Goal: Navigation & Orientation: Find specific page/section

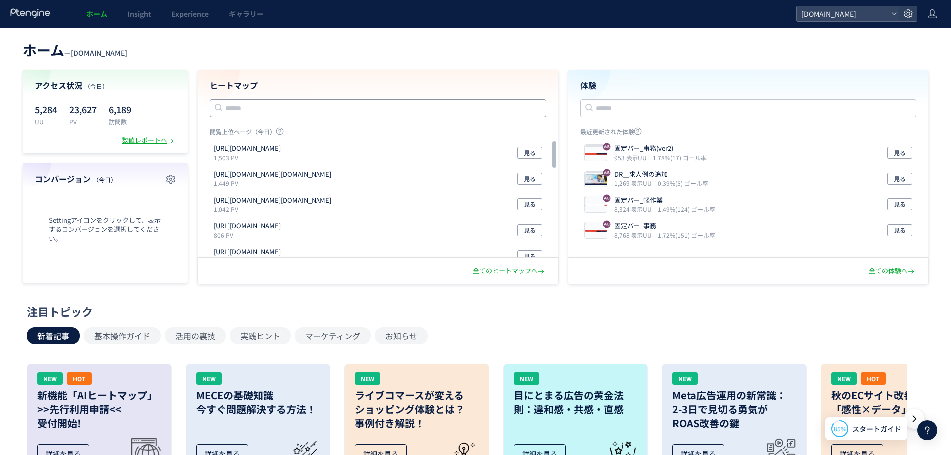
click at [387, 109] on input "text" at bounding box center [378, 108] width 337 height 18
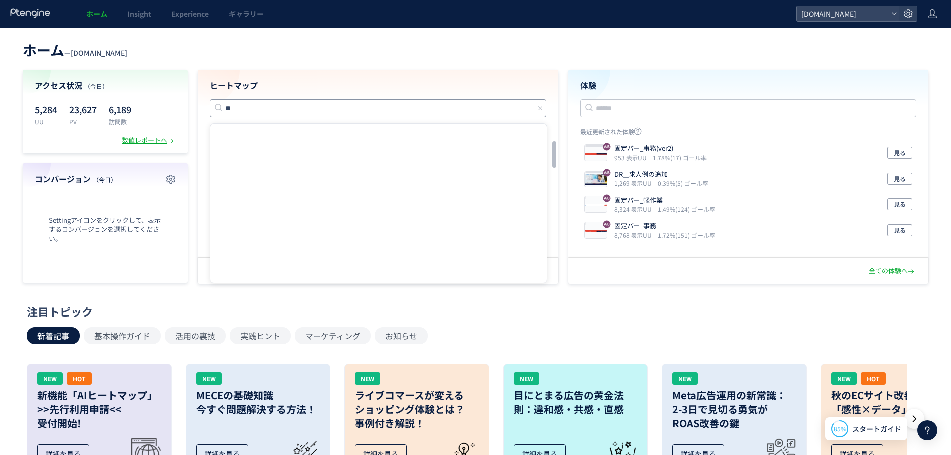
type input "**"
click at [401, 62] on div "ホーム — [DOMAIN_NAME] アクセス状況 （[DATE]） 5,284 UU 23,627 PV 6,189 訪問数 数値レポートへ コンバージョ…" at bounding box center [475, 161] width 951 height 246
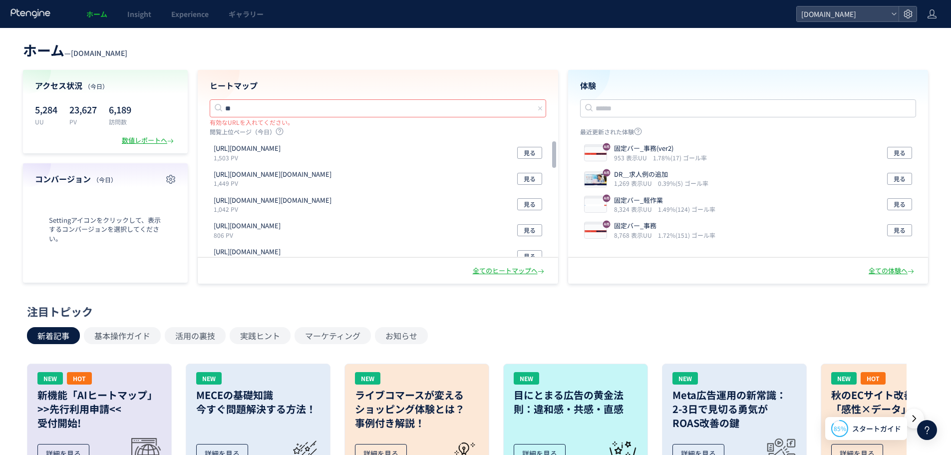
click at [233, 107] on input "**" at bounding box center [378, 108] width 337 height 18
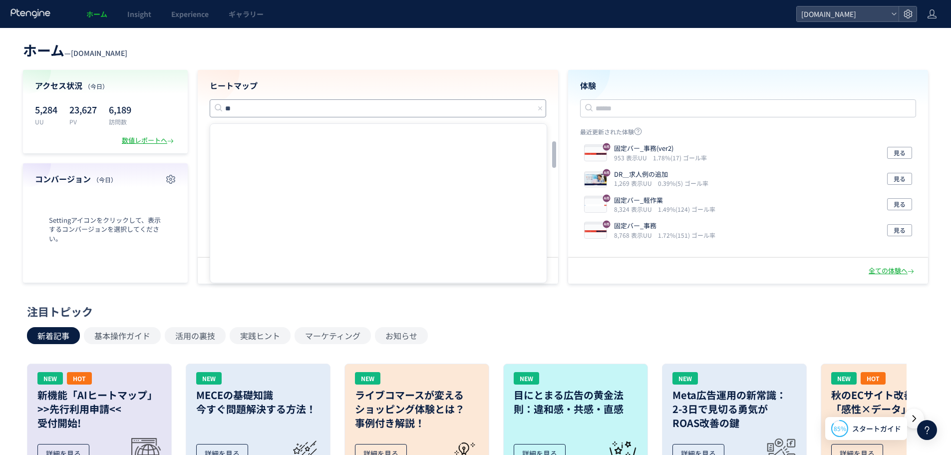
click at [233, 107] on input "**" at bounding box center [378, 108] width 337 height 18
click at [259, 79] on div "ヒートマップ 閲覧上位ページ（[DATE]） [URL][DOMAIN_NAME] 1,503 PV 見る [URL][DOMAIN_NAME][DOMAIN…" at bounding box center [378, 164] width 361 height 188
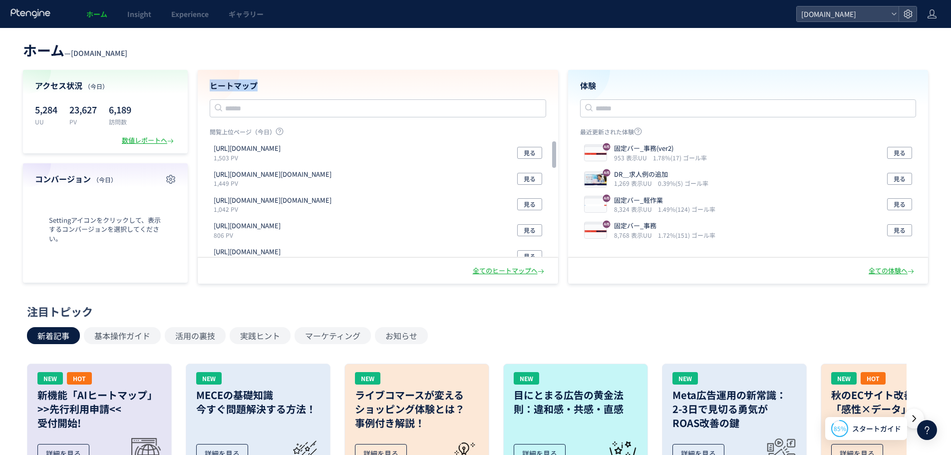
drag, startPoint x: 271, startPoint y: 93, endPoint x: 200, endPoint y: 89, distance: 71.5
click at [200, 89] on div "ヒートマップ [URL][DOMAIN_NAME][DOMAIN_NAME] [URL][DOMAIN_NAME] [URL][DOMAIN_NAME] [U…" at bounding box center [378, 177] width 361 height 214
click at [239, 88] on h4 "ヒートマップ" at bounding box center [378, 85] width 337 height 11
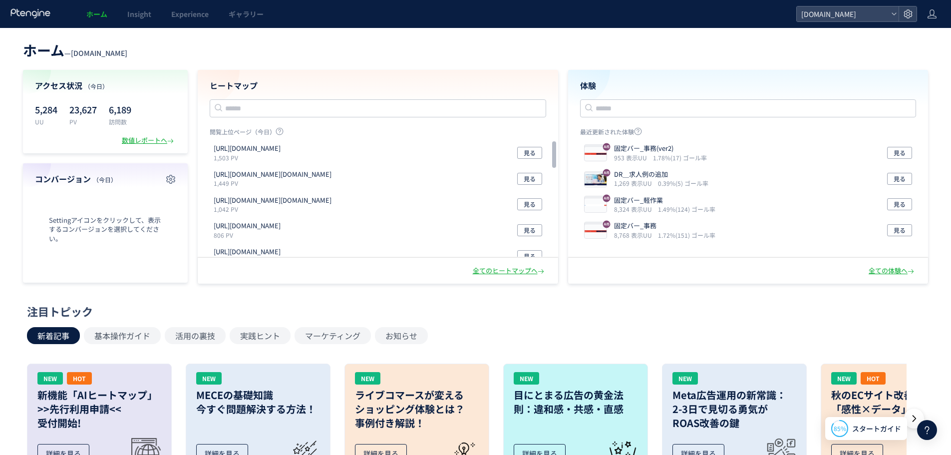
click at [259, 52] on header "ホーム — [GEOGRAPHIC_DATA][DOMAIN_NAME]" at bounding box center [475, 49] width 905 height 22
click at [242, 85] on h4 "ヒートマップ" at bounding box center [378, 85] width 337 height 11
click at [281, 51] on header "ホーム — [GEOGRAPHIC_DATA][DOMAIN_NAME]" at bounding box center [475, 49] width 905 height 22
click at [266, 81] on h4 "ヒートマップ" at bounding box center [378, 85] width 337 height 11
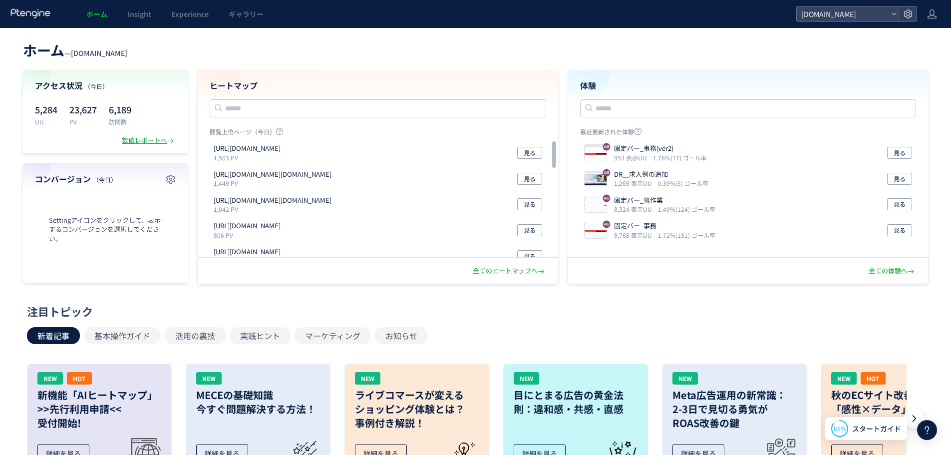
click at [266, 81] on h4 "ヒートマップ" at bounding box center [378, 85] width 337 height 11
click at [245, 85] on h4 "ヒートマップ" at bounding box center [378, 85] width 337 height 11
click at [264, 53] on header "ホーム — [GEOGRAPHIC_DATA][DOMAIN_NAME]" at bounding box center [475, 49] width 905 height 22
click at [254, 81] on h4 "ヒートマップ" at bounding box center [378, 85] width 337 height 11
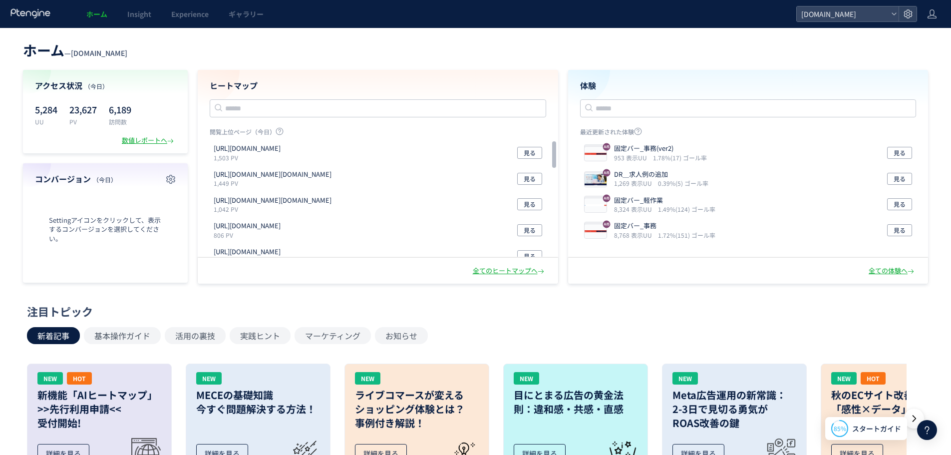
click at [254, 81] on h4 "ヒートマップ" at bounding box center [378, 85] width 337 height 11
click at [306, 73] on div "ヒートマップ [URL][DOMAIN_NAME][DOMAIN_NAME] [URL][DOMAIN_NAME] [URL][DOMAIN_NAME] [U…" at bounding box center [378, 164] width 361 height 188
click at [241, 82] on h4 "ヒートマップ" at bounding box center [378, 85] width 337 height 11
click at [270, 80] on h4 "ヒートマップ" at bounding box center [378, 85] width 337 height 11
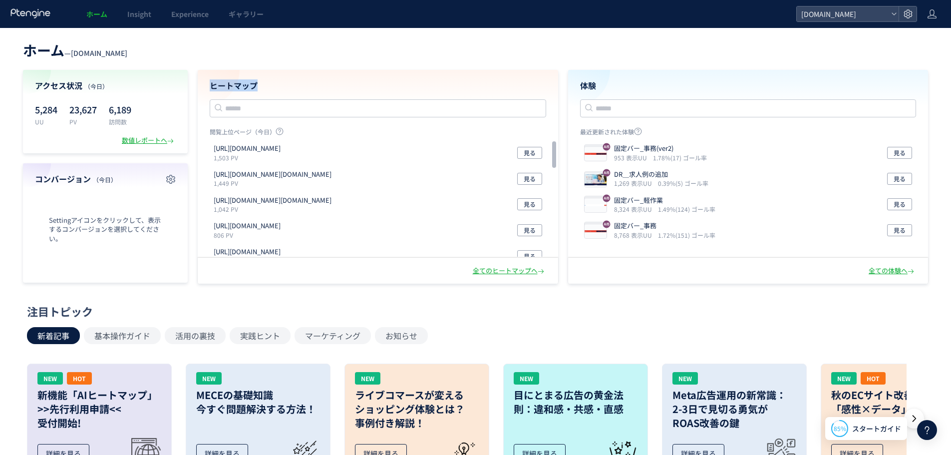
drag, startPoint x: 257, startPoint y: 87, endPoint x: 265, endPoint y: 82, distance: 9.7
click at [218, 85] on div "ヒートマップ [URL][DOMAIN_NAME][DOMAIN_NAME] [URL][DOMAIN_NAME] [URL][DOMAIN_NAME] [U…" at bounding box center [378, 177] width 361 height 214
click at [265, 82] on h4 "ヒートマップ" at bounding box center [378, 85] width 337 height 11
click at [227, 87] on div "ヒートマップ [URL][DOMAIN_NAME][DOMAIN_NAME] [URL][DOMAIN_NAME] [URL][DOMAIN_NAME] [U…" at bounding box center [378, 177] width 361 height 214
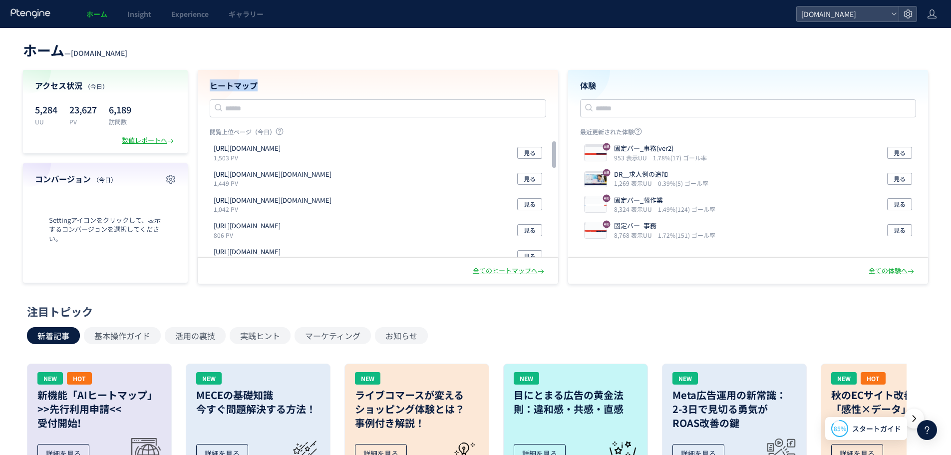
click at [253, 80] on h4 "ヒートマップ" at bounding box center [378, 85] width 337 height 11
click at [253, 86] on h4 "ヒートマップ" at bounding box center [378, 85] width 337 height 11
click at [274, 84] on h4 "ヒートマップ" at bounding box center [378, 85] width 337 height 11
